Goal: Transaction & Acquisition: Purchase product/service

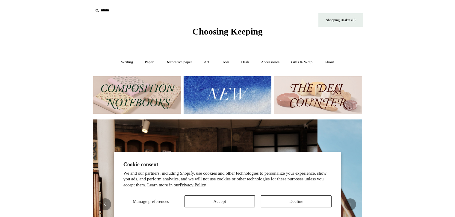
scroll to position [0, 269]
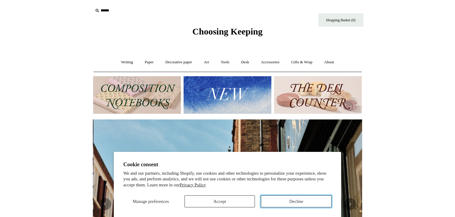
click at [308, 201] on button "Decline" at bounding box center [296, 201] width 71 height 12
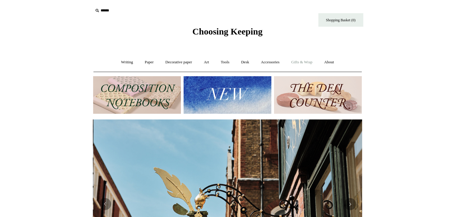
click at [304, 62] on link "Gifts & Wrap +" at bounding box center [302, 62] width 32 height 16
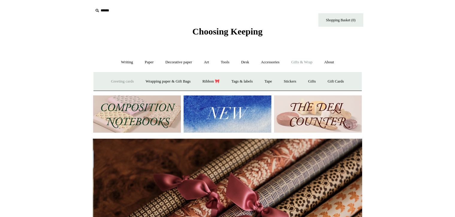
scroll to position [0, 538]
click at [318, 80] on link "Gifts +" at bounding box center [312, 81] width 19 height 16
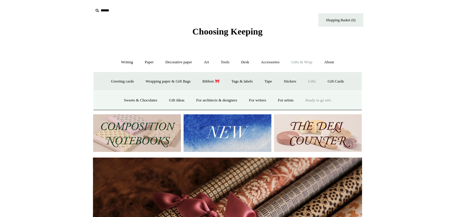
click at [329, 101] on link "Ready to go sets" at bounding box center [318, 100] width 37 height 16
